Goal: Find specific page/section: Find specific page/section

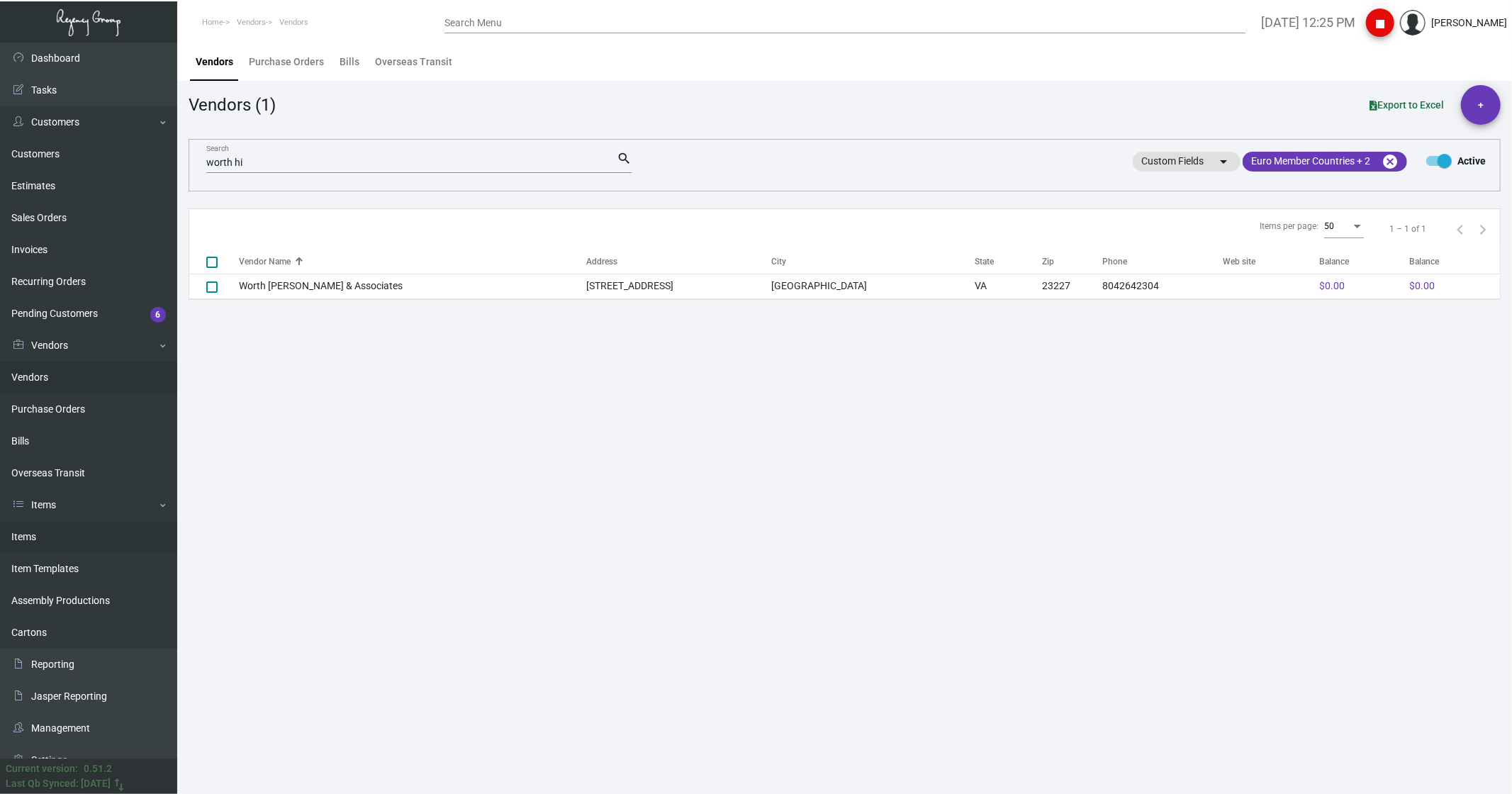
click at [44, 539] on link "Items" at bounding box center [89, 536] width 177 height 32
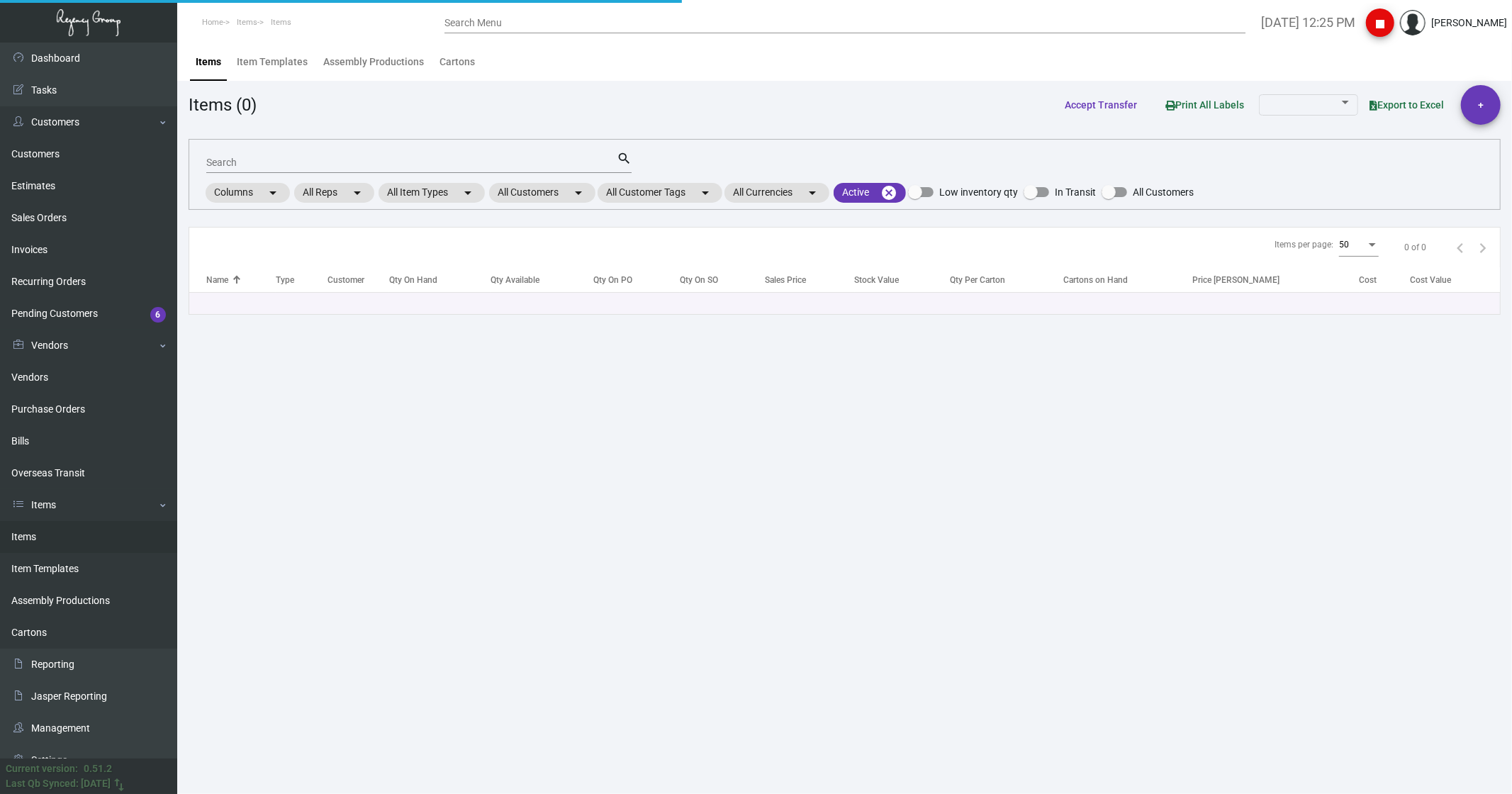
click at [253, 163] on input "Search" at bounding box center [412, 163] width 410 height 11
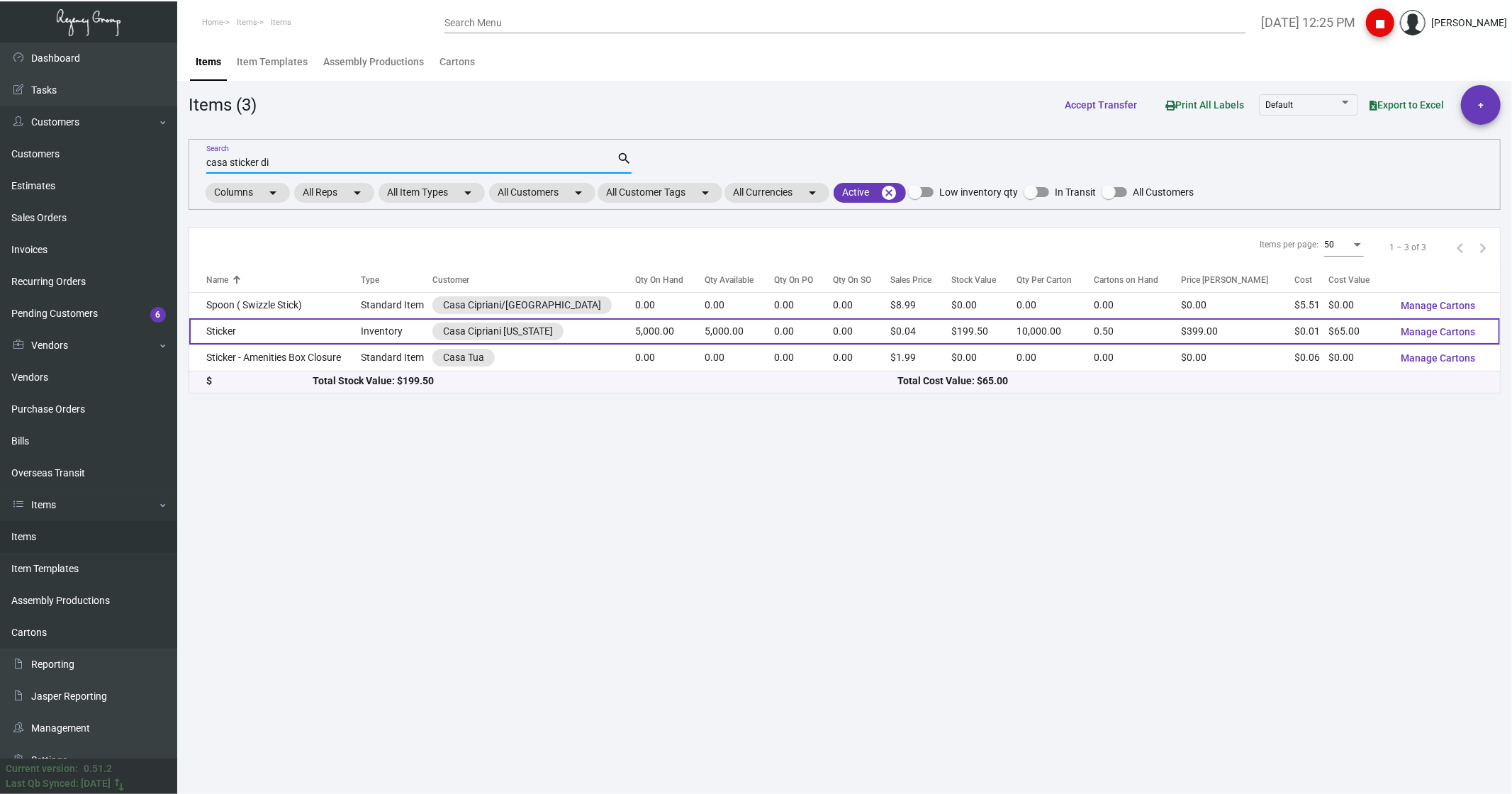
type input "casa sticker di"
click at [247, 333] on td "Sticker" at bounding box center [275, 331] width 172 height 26
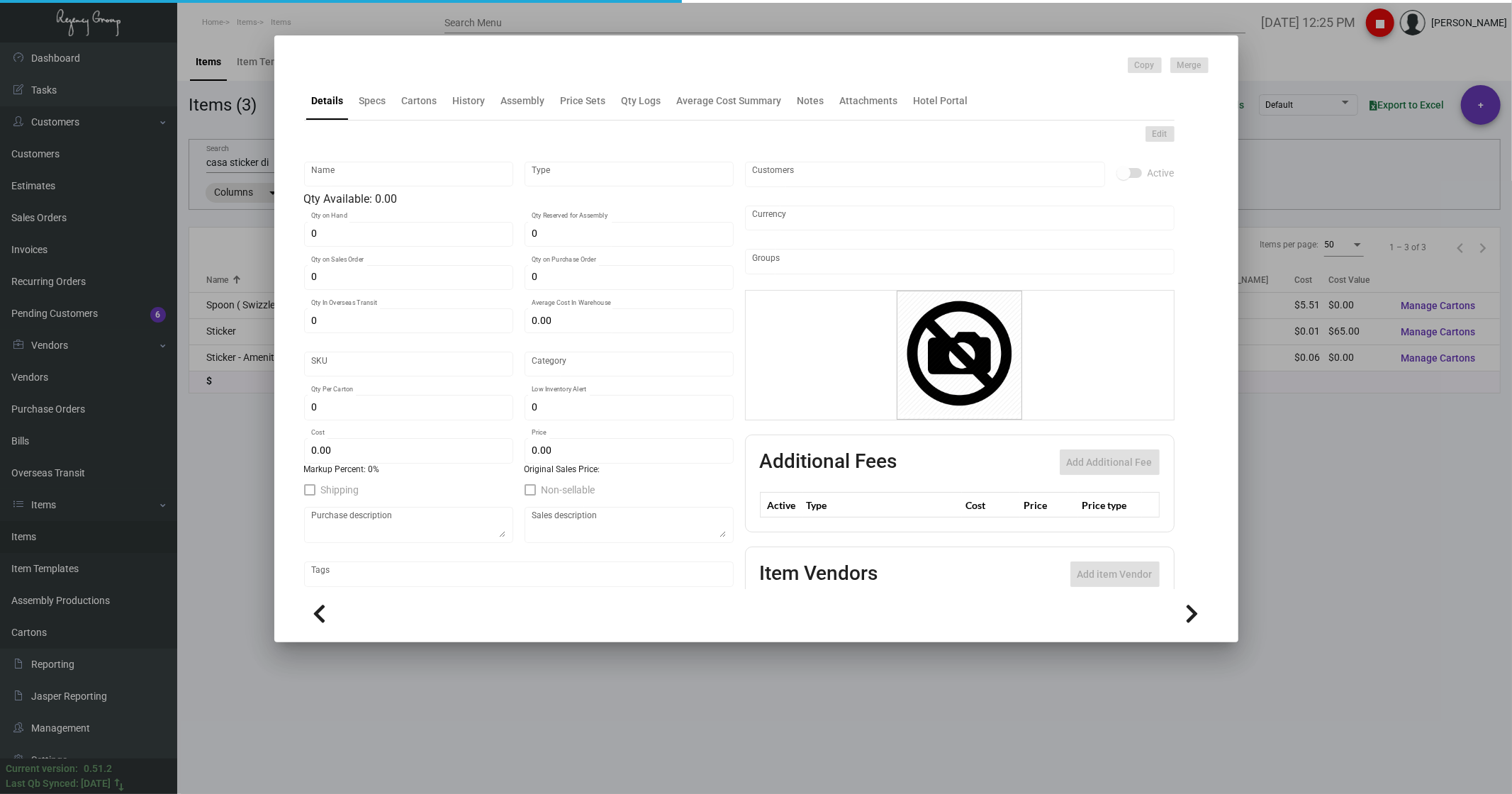
type input "Sticker"
type input "Inventory"
type input "5,000"
type input "$ 0.01713"
type input "Standard"
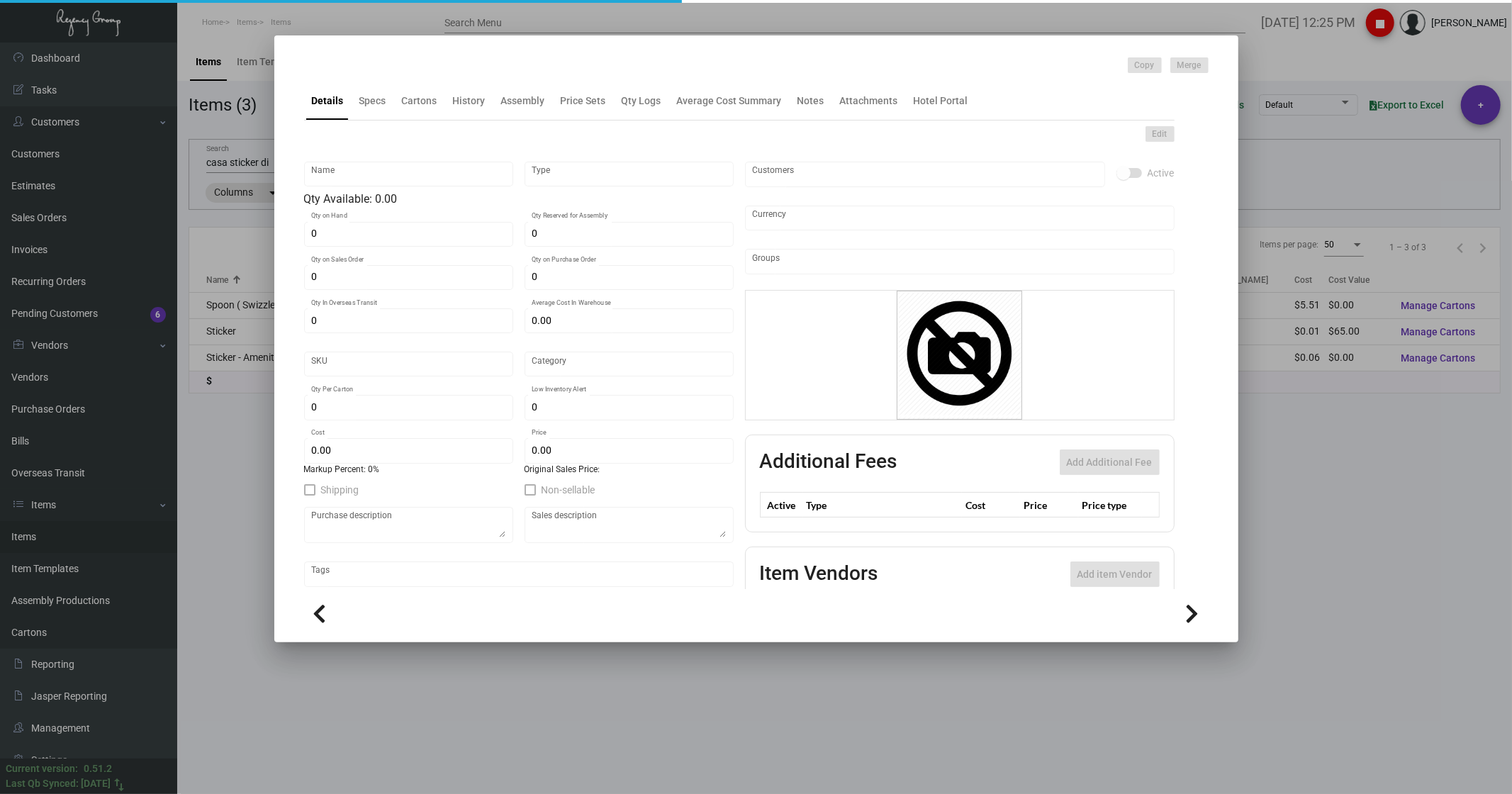
type input "10,000"
type input "$ 0.013"
type input "$ 0.0399"
checkbox input "true"
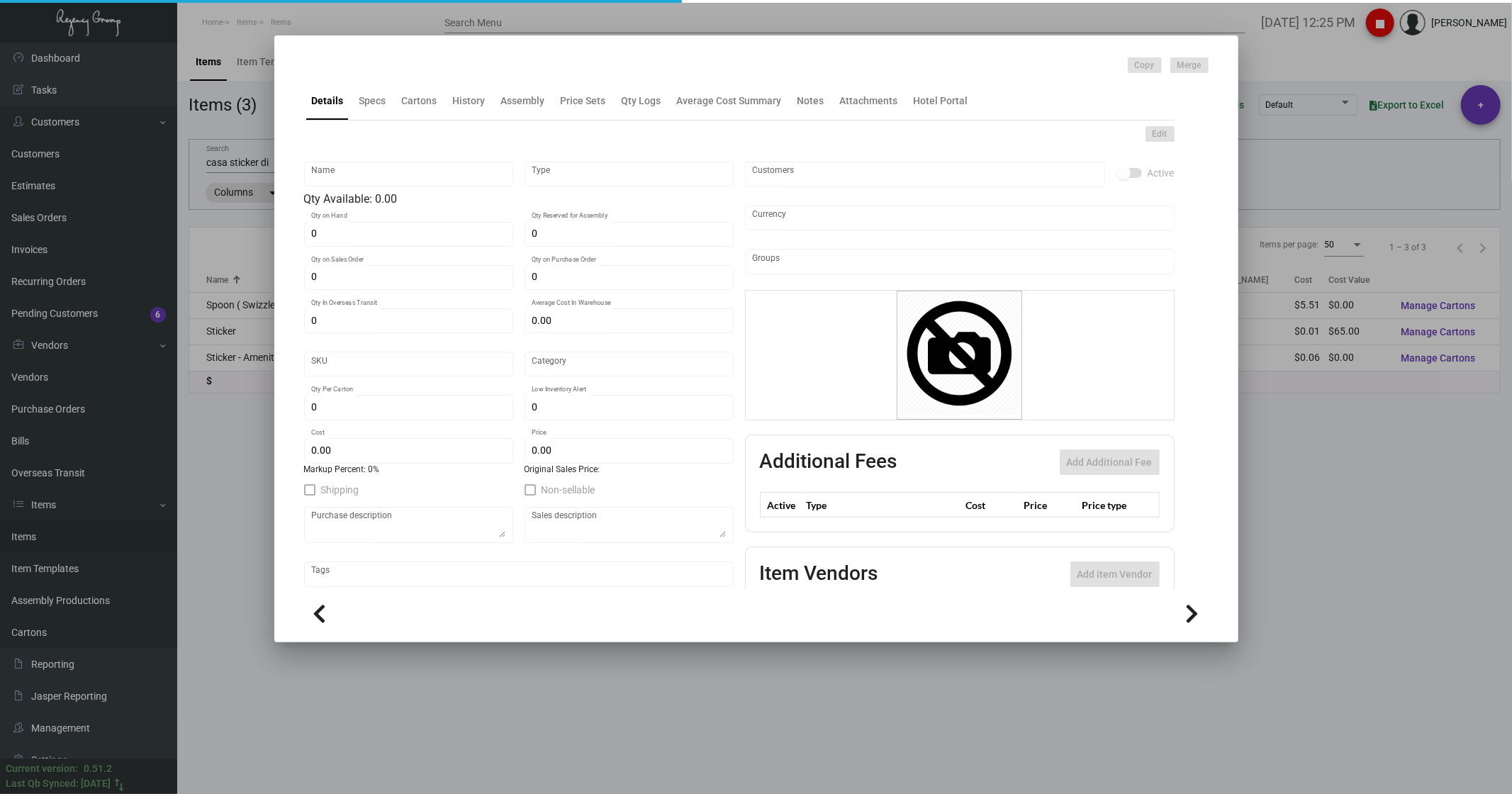
type input "United States Dollar $"
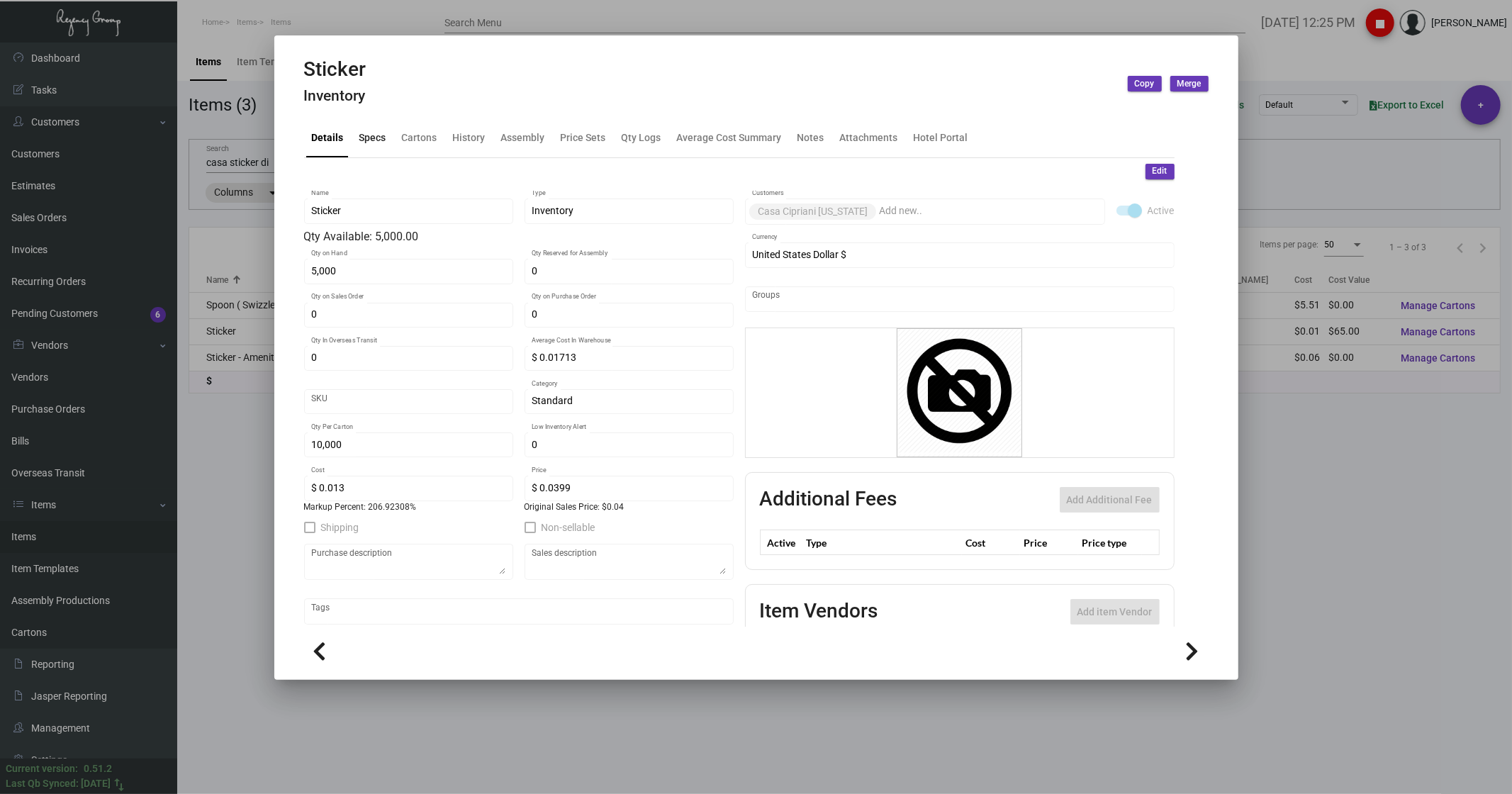
click at [359, 140] on div "Specs" at bounding box center [373, 138] width 27 height 15
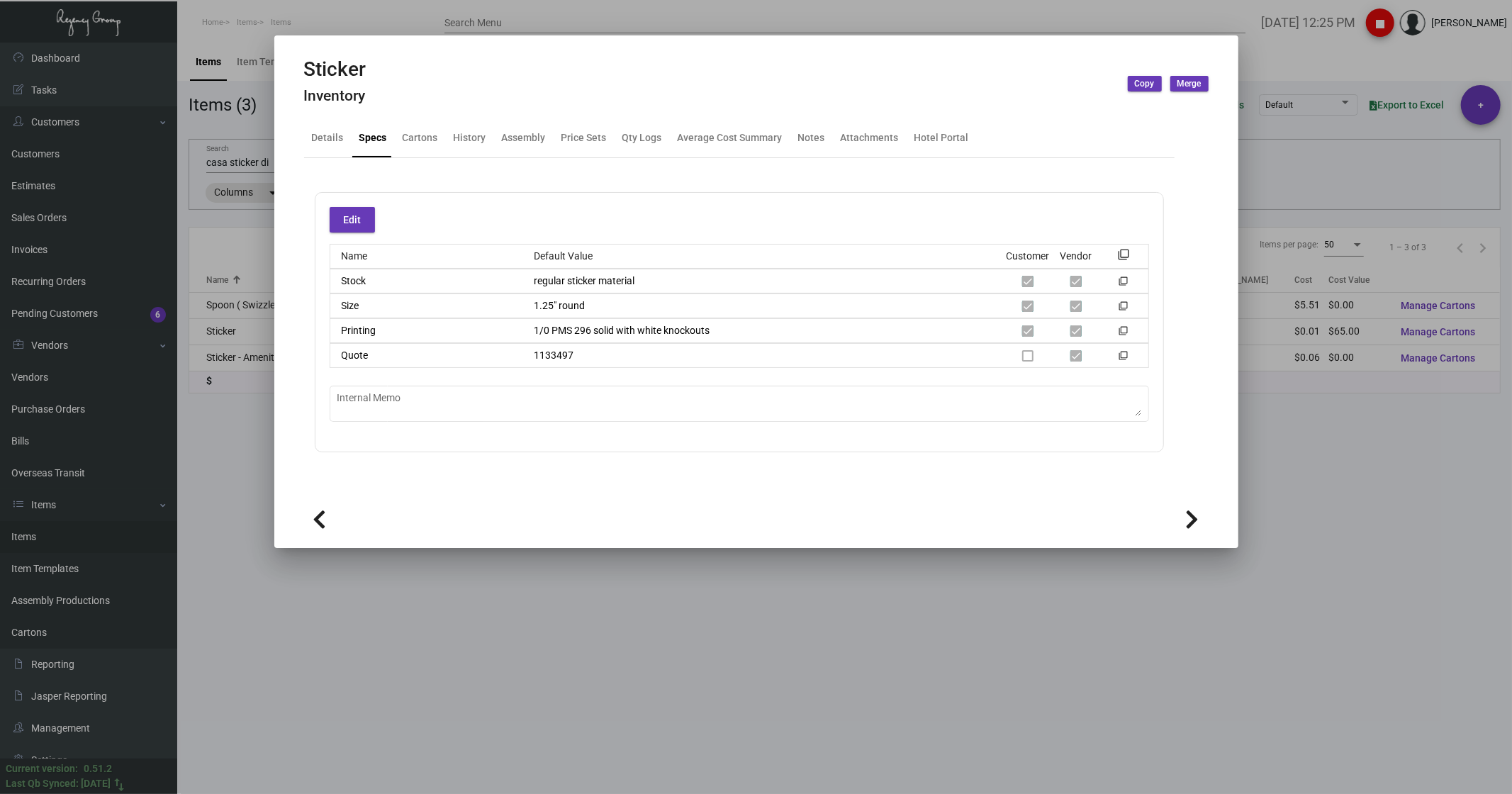
click at [379, 607] on div at bounding box center [756, 397] width 1512 height 794
